Goal: Answer question/provide support

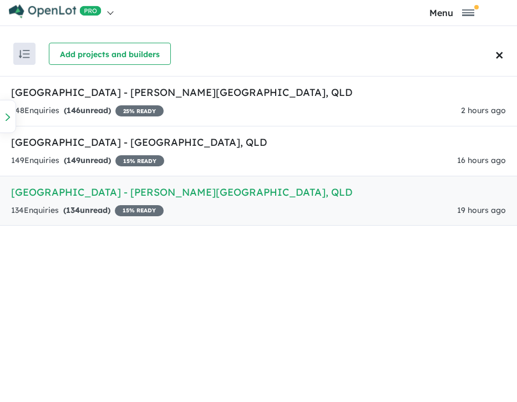
click at [97, 194] on h5 "[GEOGRAPHIC_DATA] - [PERSON_NAME][GEOGRAPHIC_DATA] , [GEOGRAPHIC_DATA]" at bounding box center [258, 192] width 495 height 15
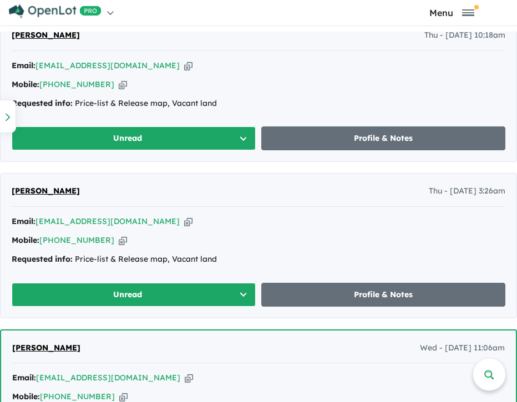
scroll to position [777, 0]
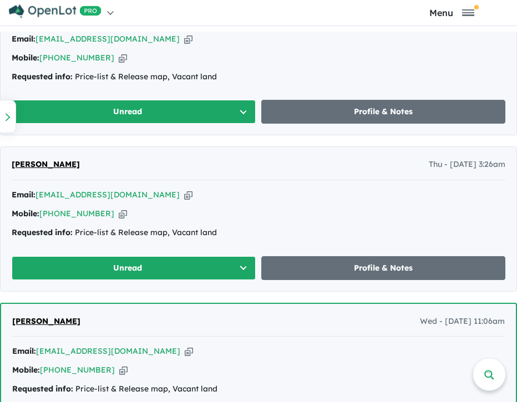
click at [184, 197] on icon "button" at bounding box center [188, 195] width 8 height 12
drag, startPoint x: 225, startPoint y: 232, endPoint x: 76, endPoint y: 235, distance: 148.7
click at [76, 235] on div "Requested info: Price-list & Release map, Vacant land" at bounding box center [259, 232] width 494 height 13
copy div "Price-list & Release map, Vacant land"
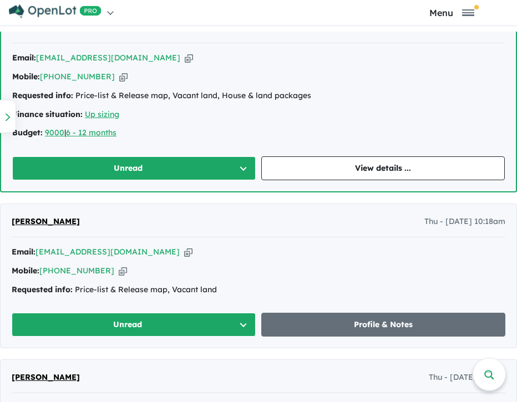
scroll to position [555, 0]
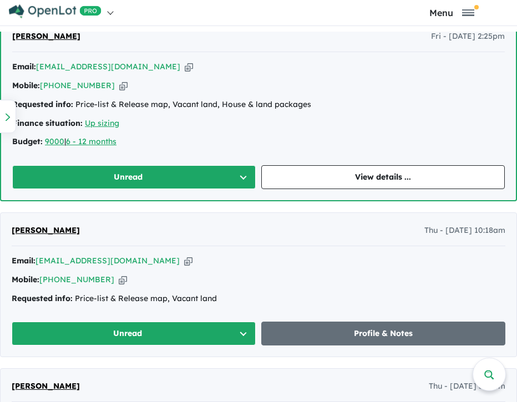
click at [184, 262] on icon "button" at bounding box center [188, 261] width 8 height 12
copy div "Price-list & Release map, Vacant land"
click at [119, 278] on icon "button" at bounding box center [123, 280] width 8 height 12
copy div "Price-list & Release map, Vacant land"
click at [184, 260] on icon "button" at bounding box center [188, 261] width 8 height 12
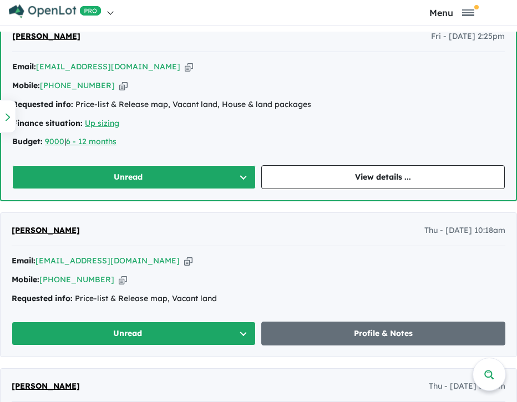
copy div "Price-list & Release map, Vacant land"
drag, startPoint x: 231, startPoint y: 292, endPoint x: 75, endPoint y: 299, distance: 156.0
click at [75, 299] on div "Requested info: Price-list & Release map, Vacant land" at bounding box center [259, 298] width 494 height 13
copy div "Price-list & Release map, Vacant land"
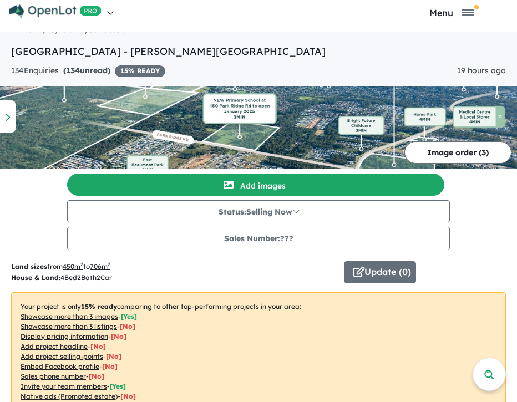
scroll to position [0, 0]
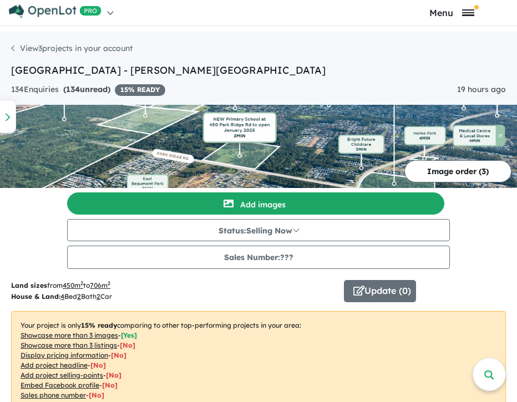
click at [465, 11] on span "Toggle navigation" at bounding box center [468, 9] width 12 height 1
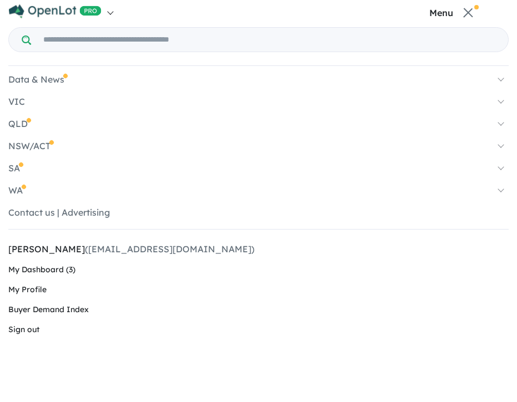
drag, startPoint x: 469, startPoint y: 10, endPoint x: 405, endPoint y: 18, distance: 64.9
click at [467, 11] on span "Toggle navigation" at bounding box center [467, 12] width 9 height 9
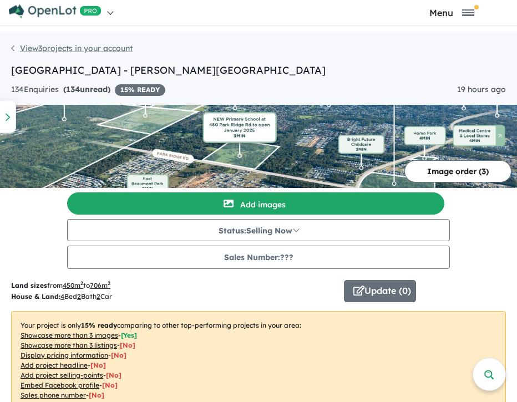
click at [17, 44] on link "View 3 projects in your account" at bounding box center [71, 48] width 121 height 10
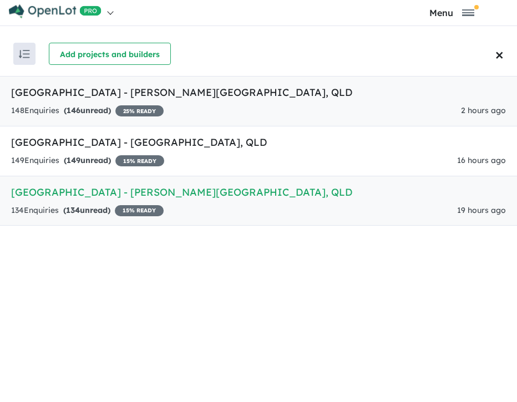
click at [88, 93] on h5 "[GEOGRAPHIC_DATA] - [PERSON_NAME][GEOGRAPHIC_DATA] , [GEOGRAPHIC_DATA]" at bounding box center [258, 92] width 495 height 15
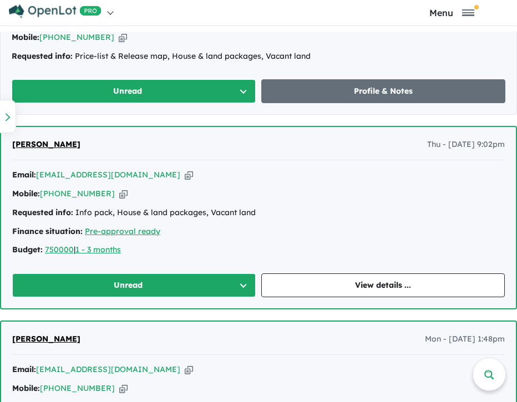
scroll to position [721, 0]
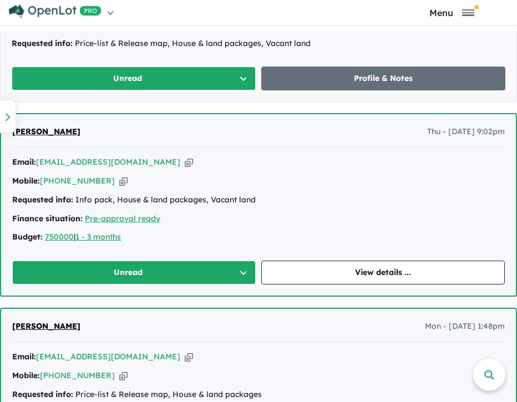
click at [185, 160] on icon "button" at bounding box center [189, 162] width 8 height 12
drag, startPoint x: 110, startPoint y: 178, endPoint x: 246, endPoint y: 178, distance: 135.9
click at [119, 178] on icon "button" at bounding box center [123, 181] width 8 height 12
click at [185, 161] on icon "button" at bounding box center [189, 162] width 8 height 12
click at [404, 267] on link "View details ..." at bounding box center [383, 273] width 244 height 24
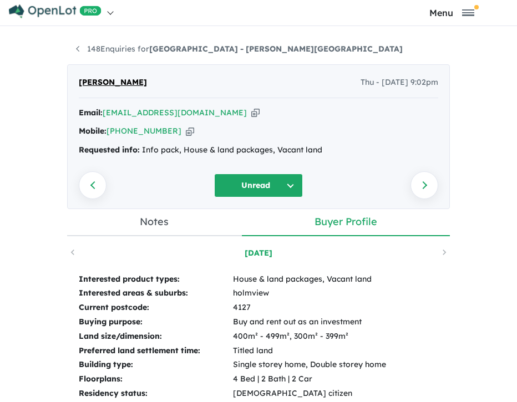
scroll to position [166, 0]
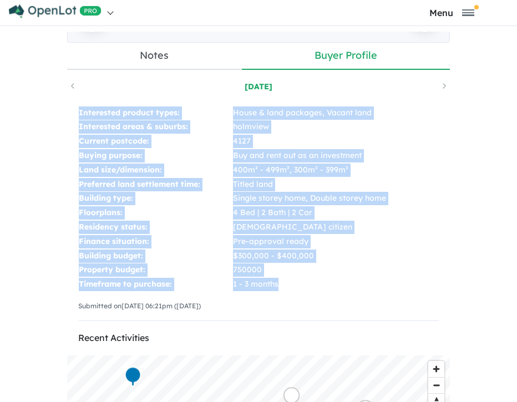
drag, startPoint x: 70, startPoint y: 109, endPoint x: 330, endPoint y: 284, distance: 313.2
click at [330, 284] on div "Interested product types: House & land packages, Vacant land Interested areas &…" at bounding box center [258, 218] width 383 height 247
copy tbody "Interested product types: House & land packages, Vacant land Interested areas &…"
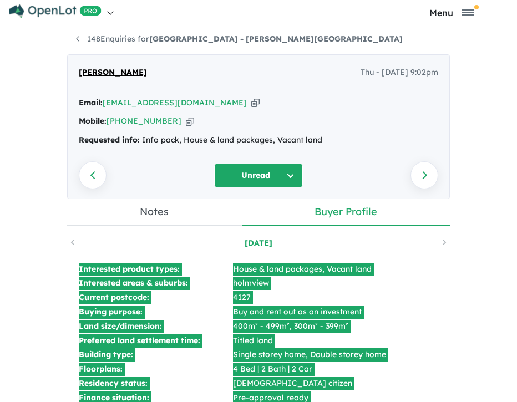
scroll to position [0, 0]
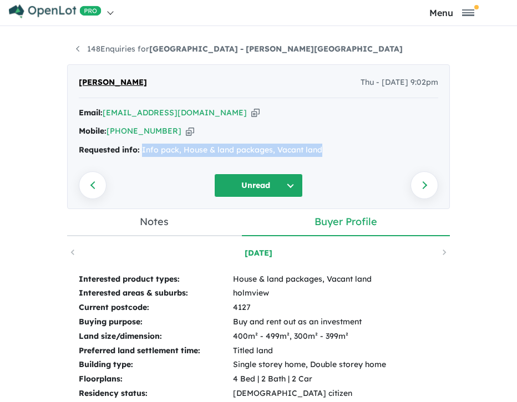
drag, startPoint x: 323, startPoint y: 151, endPoint x: 138, endPoint y: 160, distance: 184.9
click at [138, 160] on div "Email: [EMAIL_ADDRESS][DOMAIN_NAME] Copied! Mobile: [PHONE_NUMBER] Copied! Requ…" at bounding box center [258, 135] width 359 height 56
copy div "Info pack, House & land packages, Vacant land"
click at [95, 53] on link "148 Enquiries for [GEOGRAPHIC_DATA] - [PERSON_NAME][GEOGRAPHIC_DATA]" at bounding box center [239, 49] width 327 height 10
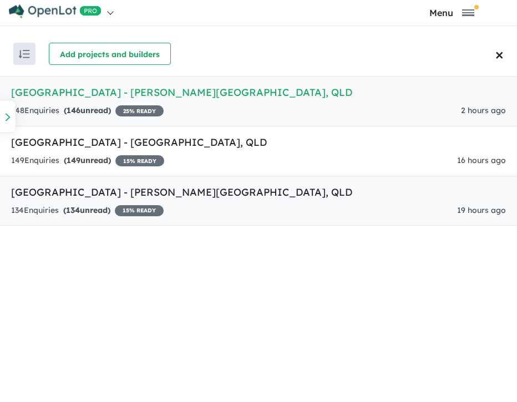
click at [101, 192] on h5 "[GEOGRAPHIC_DATA] - [PERSON_NAME][GEOGRAPHIC_DATA] , [GEOGRAPHIC_DATA]" at bounding box center [258, 192] width 495 height 15
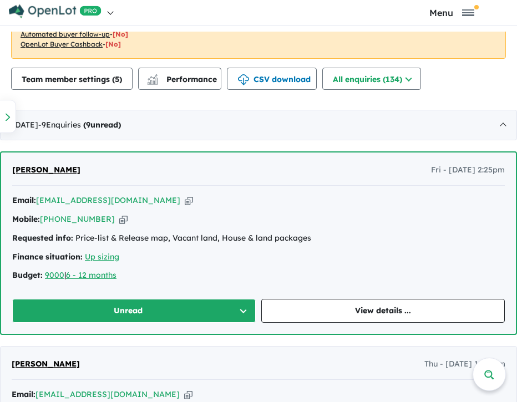
scroll to position [440, 0]
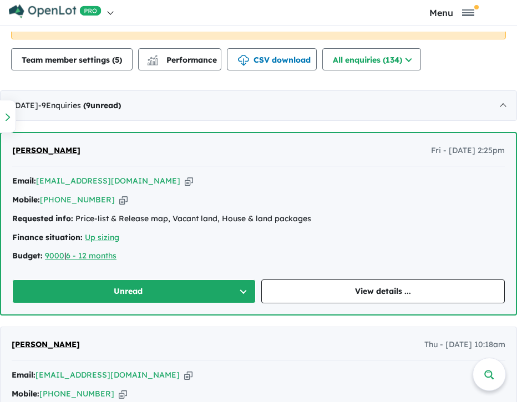
click at [185, 178] on icon "button" at bounding box center [189, 181] width 8 height 12
click at [119, 200] on icon "button" at bounding box center [123, 200] width 8 height 12
click at [185, 181] on icon "button" at bounding box center [189, 181] width 8 height 12
click at [366, 295] on link "View details ..." at bounding box center [383, 292] width 244 height 24
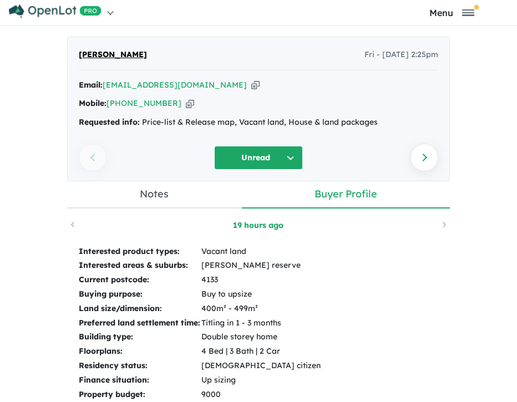
scroll to position [111, 0]
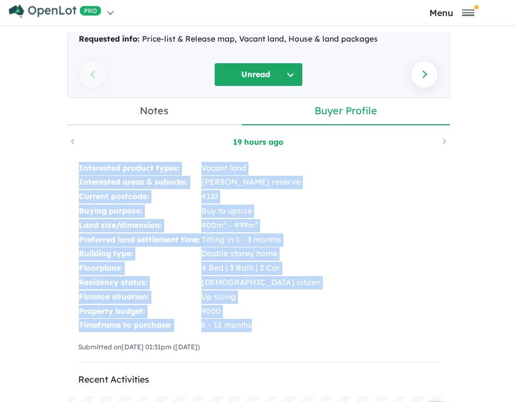
drag, startPoint x: 70, startPoint y: 164, endPoint x: 252, endPoint y: 331, distance: 247.4
click at [252, 331] on div "Interested product types: Vacant land Interested areas & suburbs: [PERSON_NAME]…" at bounding box center [258, 266] width 383 height 232
copy tbody "Interested product types: Vacant land Interested areas & suburbs: [PERSON_NAME]…"
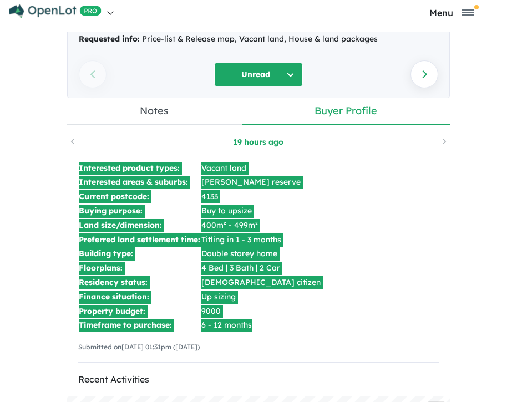
scroll to position [0, 0]
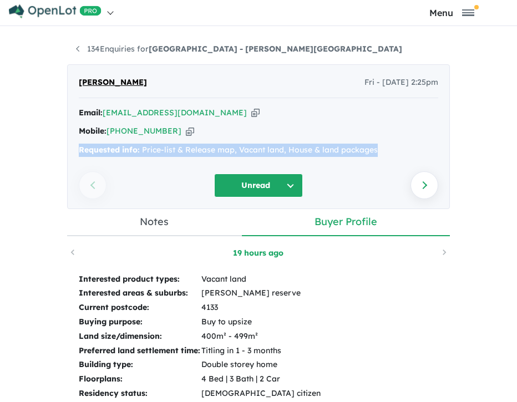
drag, startPoint x: 380, startPoint y: 151, endPoint x: 176, endPoint y: 138, distance: 204.0
click at [176, 138] on div "Email: [EMAIL_ADDRESS][DOMAIN_NAME] Copied! Mobile: [PHONE_NUMBER] Copied! Requ…" at bounding box center [258, 135] width 359 height 56
drag, startPoint x: 176, startPoint y: 138, endPoint x: 174, endPoint y: 145, distance: 7.2
click at [174, 145] on div "Requested info: Price-list & Release map, Vacant land, House & land packages" at bounding box center [258, 150] width 359 height 13
drag, startPoint x: 138, startPoint y: 150, endPoint x: 417, endPoint y: 149, distance: 278.5
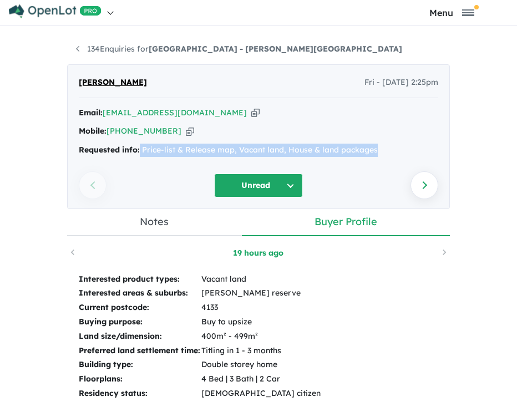
click at [417, 149] on div "Requested info: Price-list & Release map, Vacant land, House & land packages" at bounding box center [258, 150] width 359 height 13
copy div "Price-list & Release map, Vacant land, House & land packages"
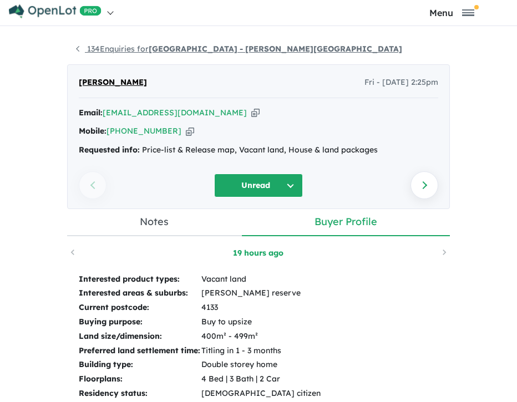
drag, startPoint x: 90, startPoint y: 39, endPoint x: 97, endPoint y: 45, distance: 8.2
click at [90, 39] on div "134 Enquiries for [GEOGRAPHIC_DATA] - [PERSON_NAME][GEOGRAPHIC_DATA] Previous e…" at bounding box center [258, 220] width 399 height 376
click at [100, 48] on link "134 Enquiries for [GEOGRAPHIC_DATA] - [PERSON_NAME][GEOGRAPHIC_DATA]" at bounding box center [239, 49] width 326 height 10
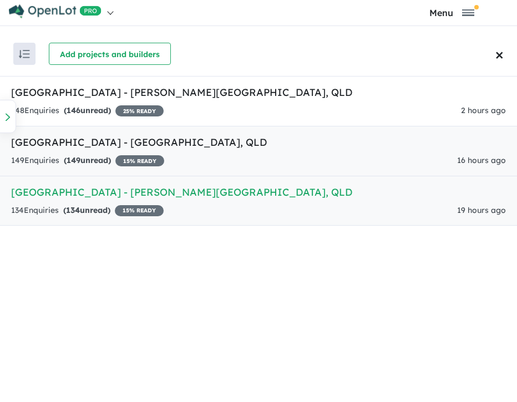
click at [121, 166] on div "149 Enquir ies ( 149 unread) 15 % READY" at bounding box center [87, 160] width 153 height 13
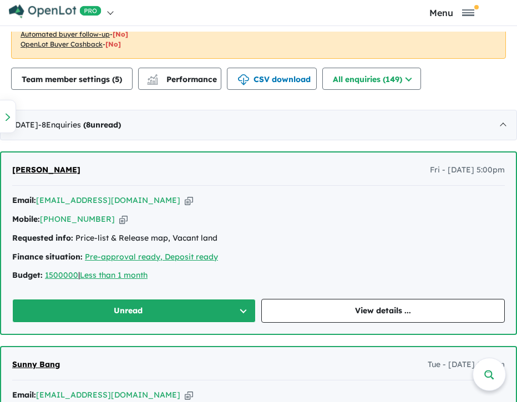
scroll to position [440, 0]
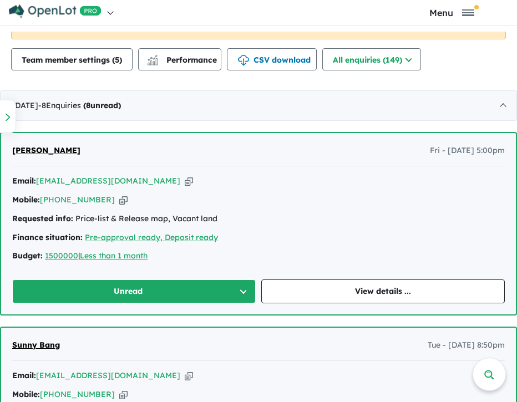
click at [185, 181] on icon "button" at bounding box center [189, 181] width 8 height 12
drag, startPoint x: 109, startPoint y: 205, endPoint x: 140, endPoint y: 192, distance: 33.4
click at [119, 205] on icon "button" at bounding box center [123, 200] width 8 height 12
click at [185, 185] on icon "button" at bounding box center [189, 181] width 8 height 12
click at [318, 300] on link "View details ..." at bounding box center [383, 292] width 244 height 24
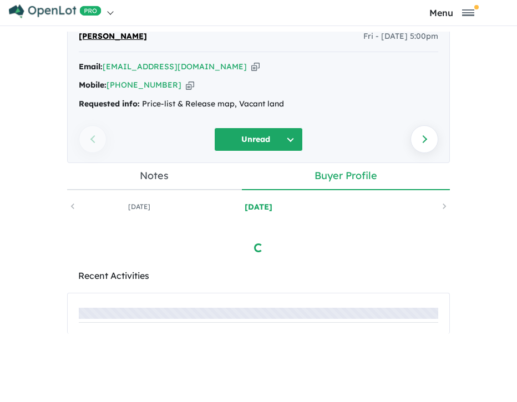
scroll to position [125, 0]
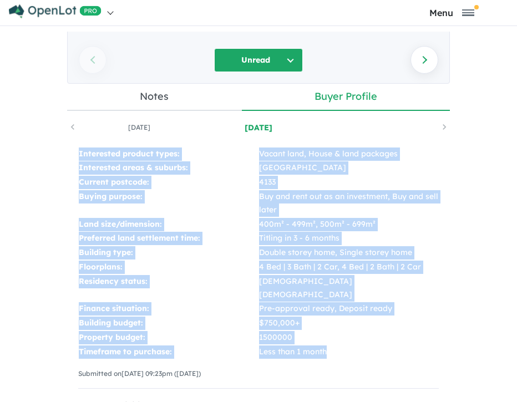
drag, startPoint x: 72, startPoint y: 154, endPoint x: 379, endPoint y: 334, distance: 355.5
click at [379, 334] on div "Interested product types: Vacant land, House & land packages Interested areas &…" at bounding box center [258, 272] width 383 height 273
copy tbody "Interested product types: Vacant land, House & land packages Interested areas &…"
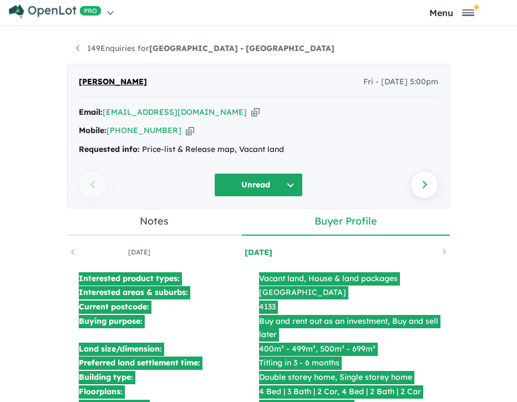
scroll to position [0, 0]
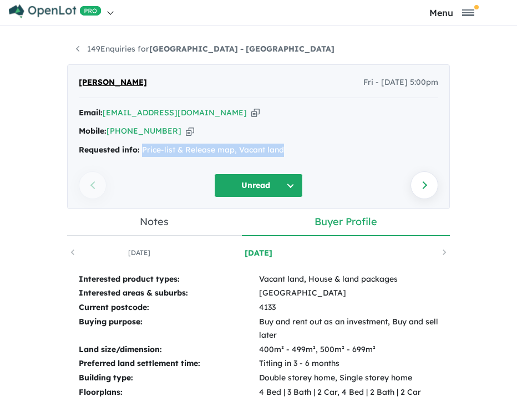
drag, startPoint x: 317, startPoint y: 148, endPoint x: 138, endPoint y: 156, distance: 179.4
click at [138, 156] on div "Requested info: Price-list & Release map, Vacant land" at bounding box center [258, 150] width 359 height 13
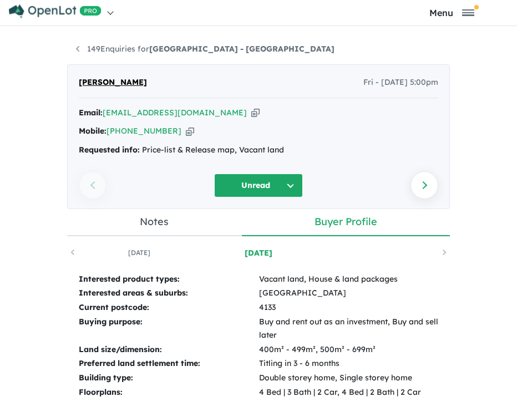
click at [114, 43] on li "149 Enquiries for [GEOGRAPHIC_DATA] - [GEOGRAPHIC_DATA]" at bounding box center [205, 49] width 258 height 13
click at [114, 46] on link "149 Enquiries for [GEOGRAPHIC_DATA] - [GEOGRAPHIC_DATA]" at bounding box center [205, 49] width 258 height 10
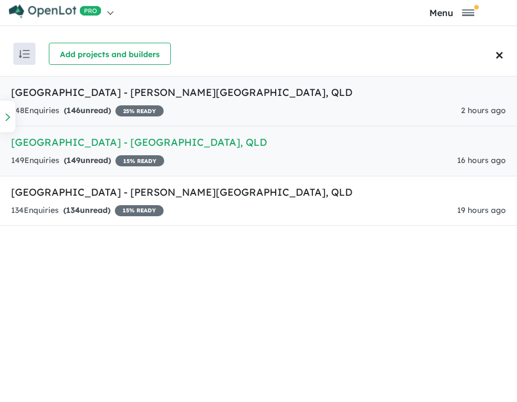
click at [76, 109] on span "146" at bounding box center [74, 110] width 14 height 10
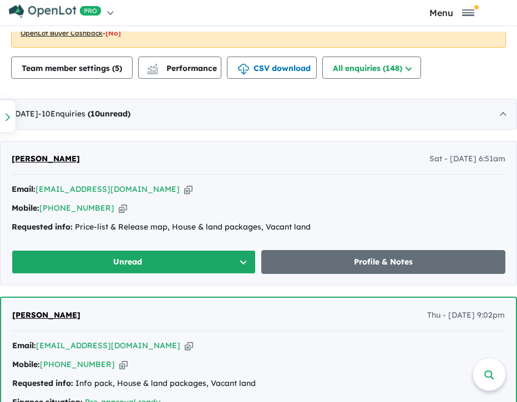
scroll to position [555, 0]
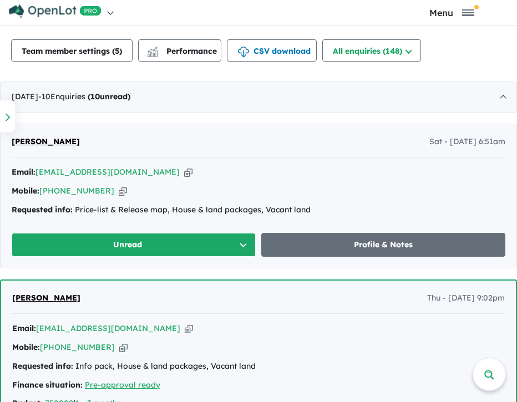
click at [184, 171] on icon "button" at bounding box center [188, 172] width 8 height 12
click at [119, 193] on icon "button" at bounding box center [123, 191] width 8 height 12
click at [184, 173] on icon "button" at bounding box center [188, 172] width 8 height 12
drag, startPoint x: 302, startPoint y: 213, endPoint x: 209, endPoint y: 209, distance: 93.3
click at [209, 209] on div "Requested info: Price-list & Release map, House & land packages, Vacant land" at bounding box center [259, 210] width 494 height 13
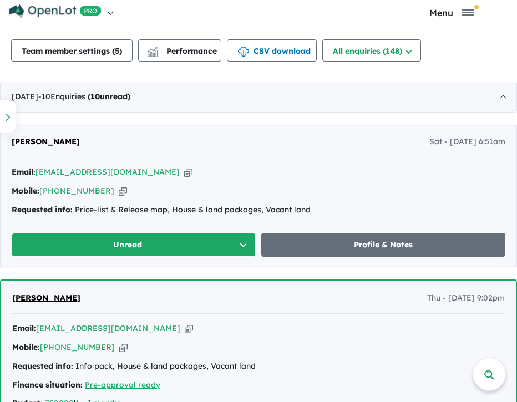
drag, startPoint x: 209, startPoint y: 209, endPoint x: 313, endPoint y: 200, distance: 104.7
click at [315, 200] on div "Email: [EMAIL_ADDRESS][DOMAIN_NAME] Copied! Mobile: [PHONE_NUMBER] Copied! Requ…" at bounding box center [259, 194] width 494 height 56
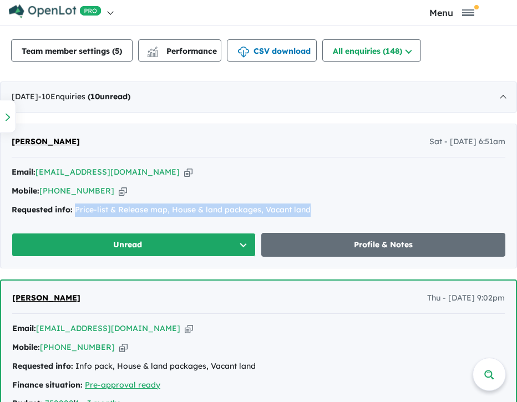
drag, startPoint x: 271, startPoint y: 211, endPoint x: 76, endPoint y: 216, distance: 195.3
click at [76, 216] on div "Requested info: Price-list & Release map, House & land packages, Vacant land" at bounding box center [259, 210] width 494 height 13
